Goal: Task Accomplishment & Management: Use online tool/utility

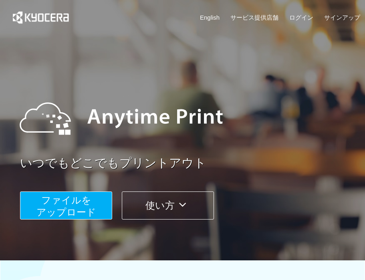
scroll to position [86, 0]
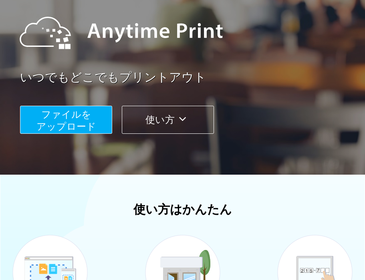
click at [60, 109] on button "ファイルを ​​アップロード" at bounding box center [66, 120] width 92 height 28
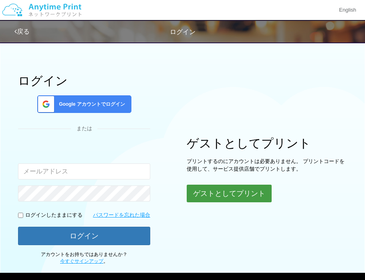
click at [213, 195] on button "ゲストとしてプリント" at bounding box center [229, 194] width 85 height 18
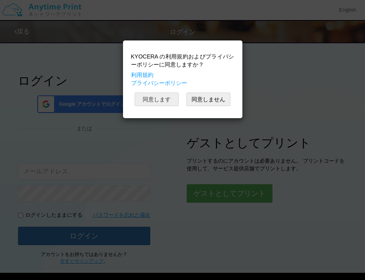
click at [167, 97] on button "同意します" at bounding box center [157, 100] width 44 height 14
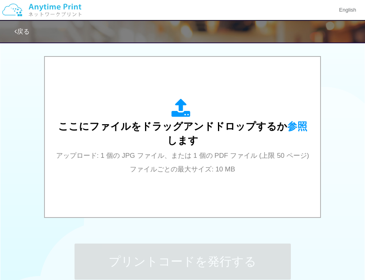
scroll to position [256, 0]
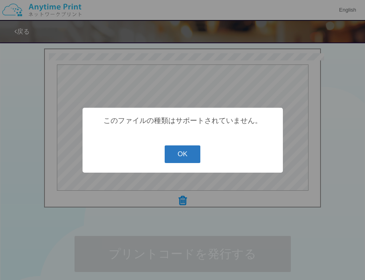
click at [174, 154] on button "OK" at bounding box center [183, 154] width 36 height 18
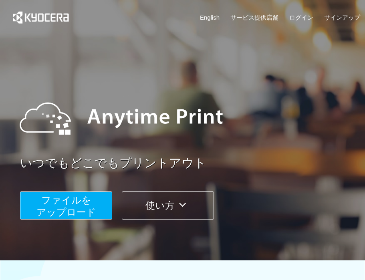
click at [85, 201] on span "ファイルを ​​アップロード" at bounding box center [66, 206] width 60 height 23
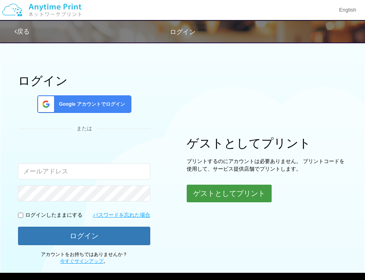
click at [226, 196] on button "ゲストとしてプリント" at bounding box center [229, 194] width 85 height 18
click at [214, 193] on button "ゲストとしてプリント" at bounding box center [229, 194] width 85 height 18
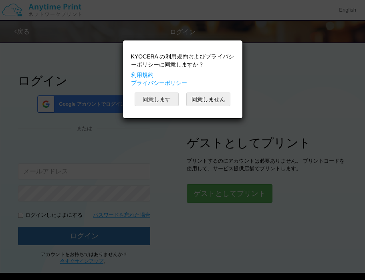
click at [161, 101] on button "同意します" at bounding box center [157, 100] width 44 height 14
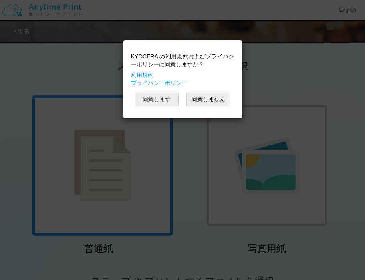
click at [160, 99] on button "同意します" at bounding box center [157, 100] width 44 height 14
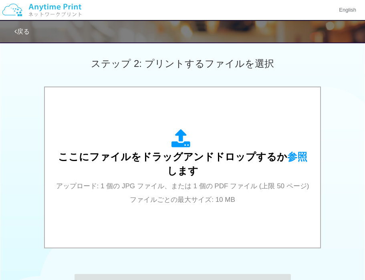
scroll to position [257, 0]
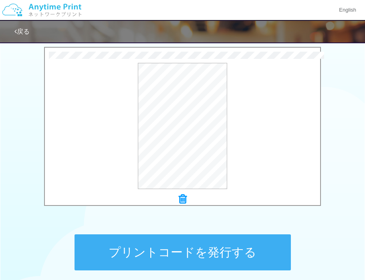
click at [188, 244] on button "プリントコードを発行する" at bounding box center [183, 252] width 216 height 36
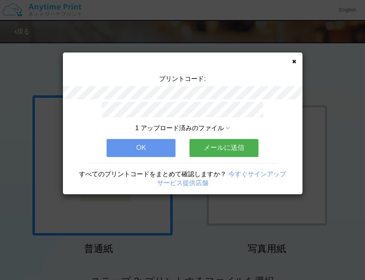
click at [165, 150] on button "OK" at bounding box center [141, 148] width 69 height 18
